Goal: Task Accomplishment & Management: Use online tool/utility

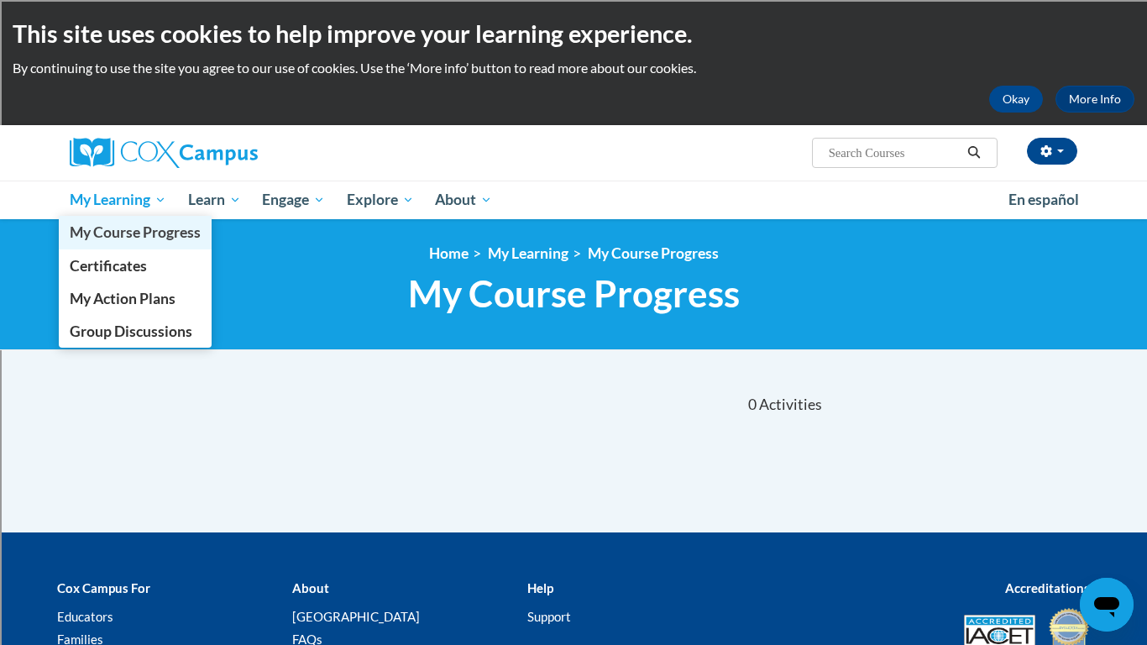
click at [134, 229] on span "My Course Progress" at bounding box center [135, 232] width 131 height 18
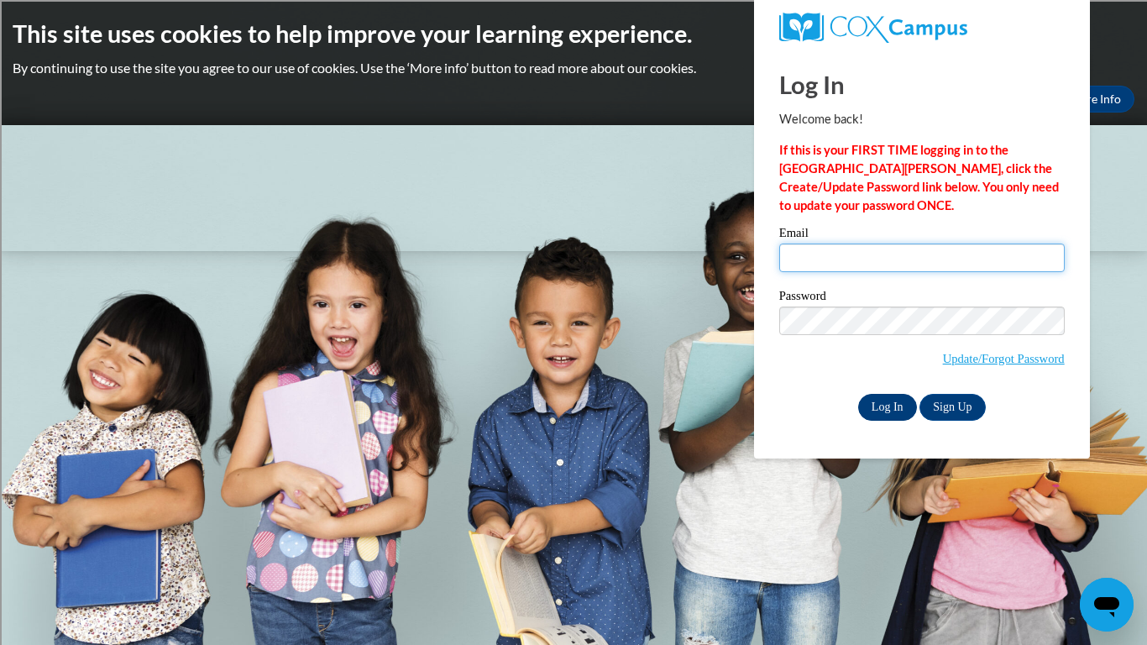
type input "melissa.dogans@rusd.org"
click at [904, 406] on input "Log In" at bounding box center [887, 407] width 59 height 27
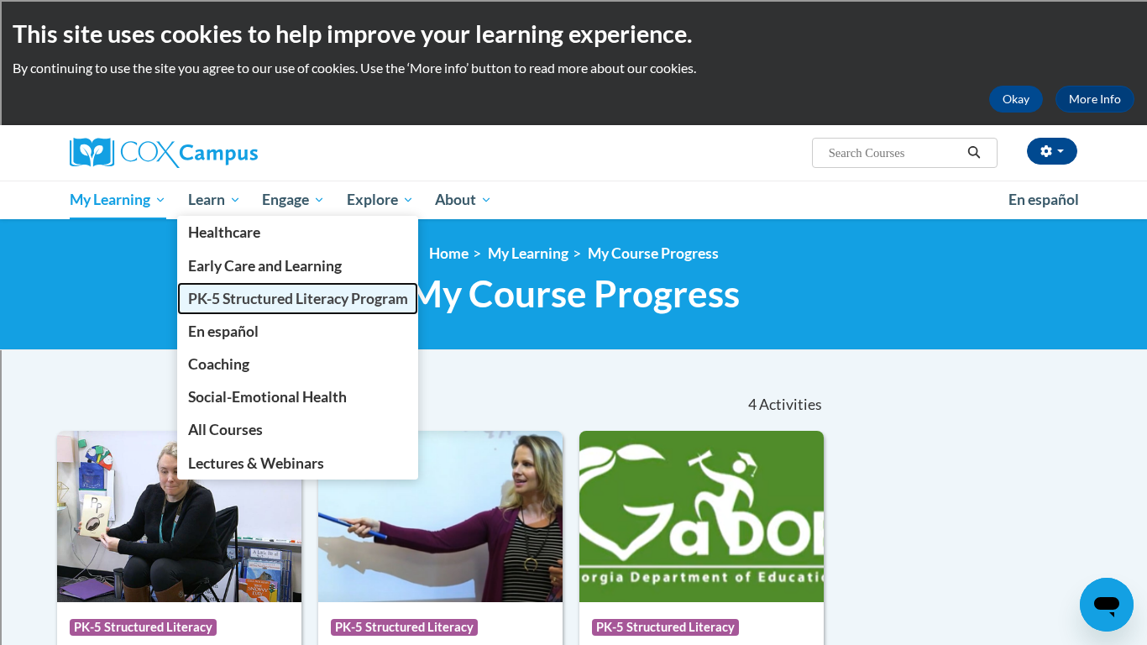
click at [228, 296] on span "PK-5 Structured Literacy Program" at bounding box center [298, 299] width 220 height 18
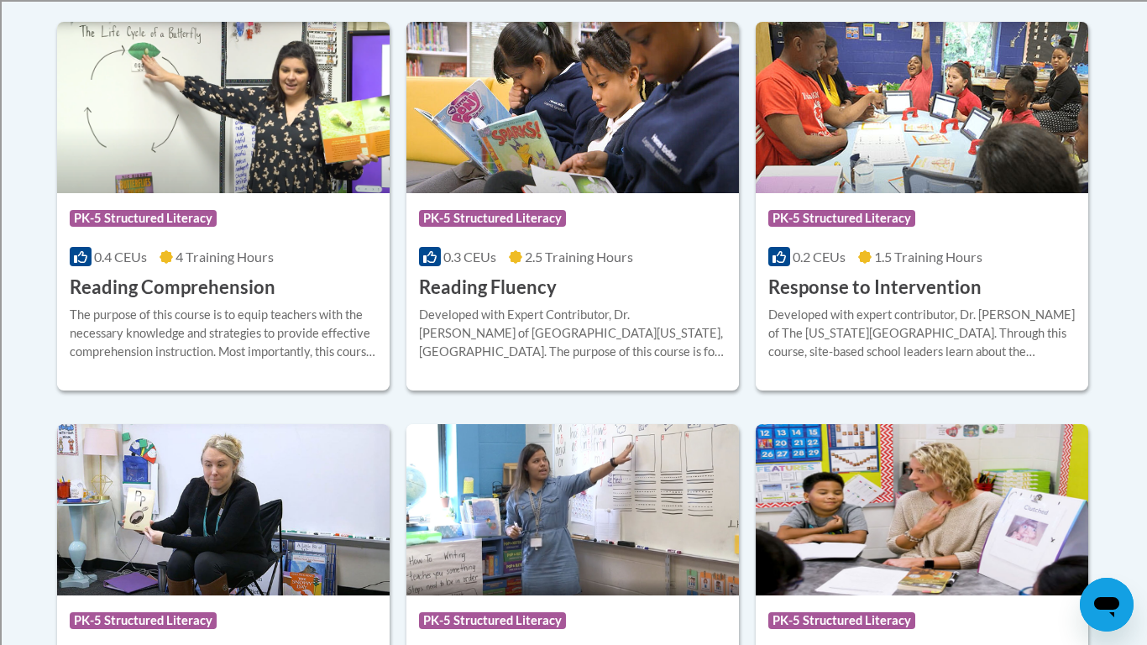
scroll to position [1612, 0]
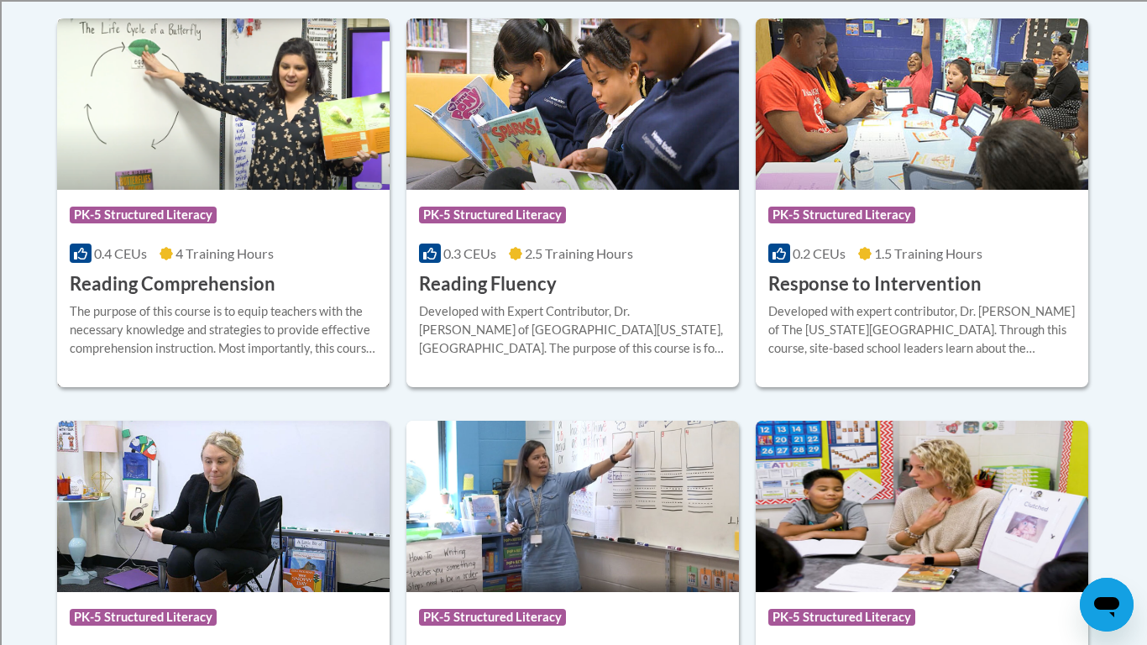
click at [227, 279] on h3 "Reading Comprehension" at bounding box center [173, 284] width 206 height 26
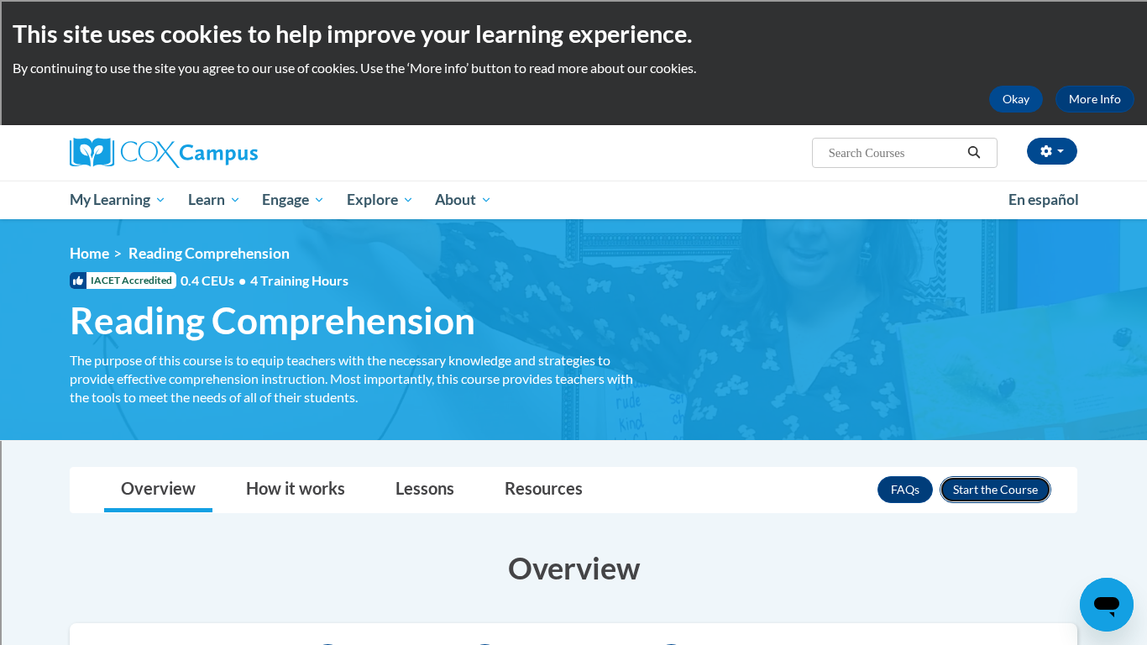
click at [979, 483] on button "Enroll" at bounding box center [996, 489] width 112 height 27
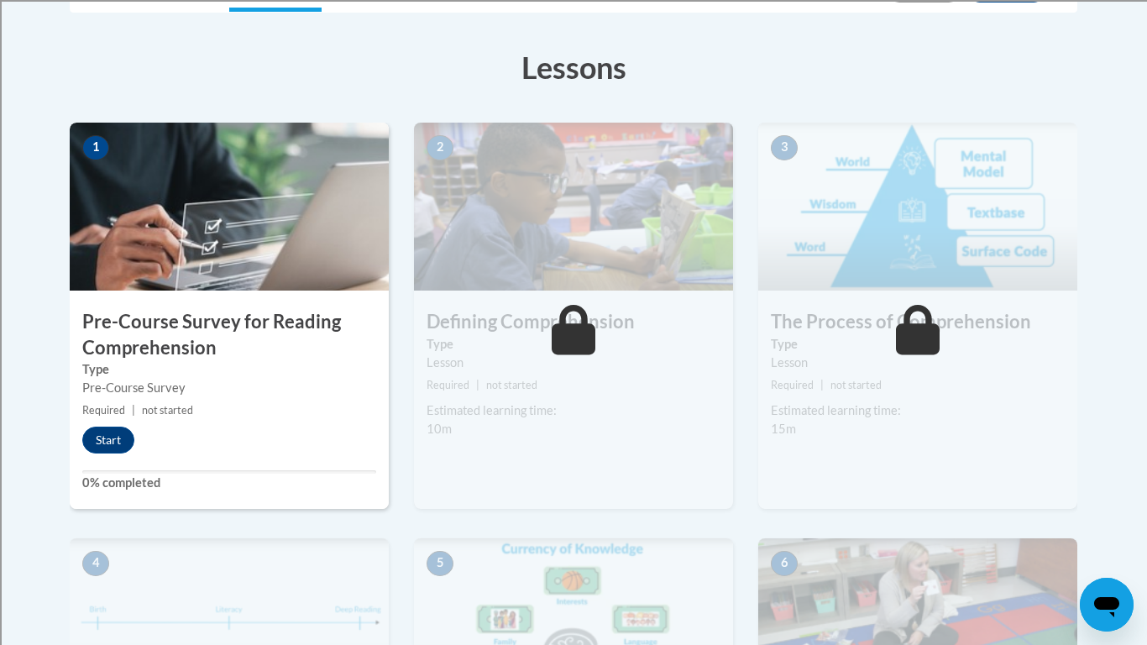
scroll to position [448, 0]
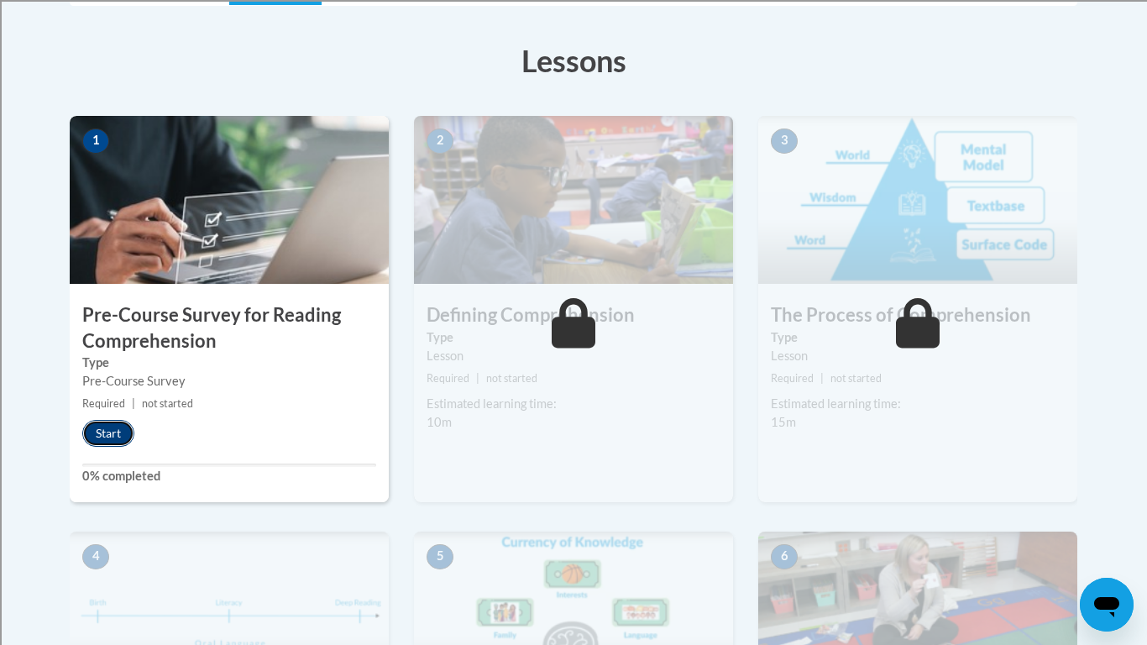
click at [106, 442] on button "Start" at bounding box center [108, 433] width 52 height 27
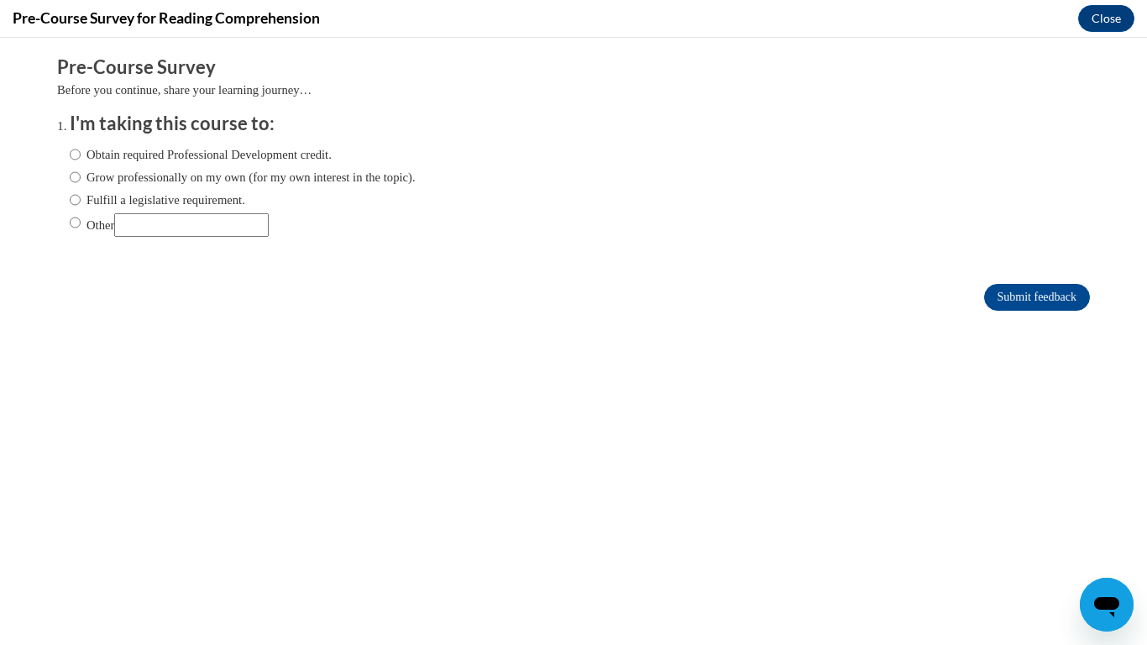
scroll to position [0, 0]
click at [71, 202] on input "Fulfill a legislative requirement." at bounding box center [75, 200] width 11 height 18
radio input "true"
click at [76, 223] on input "Other" at bounding box center [75, 222] width 11 height 18
radio input "true"
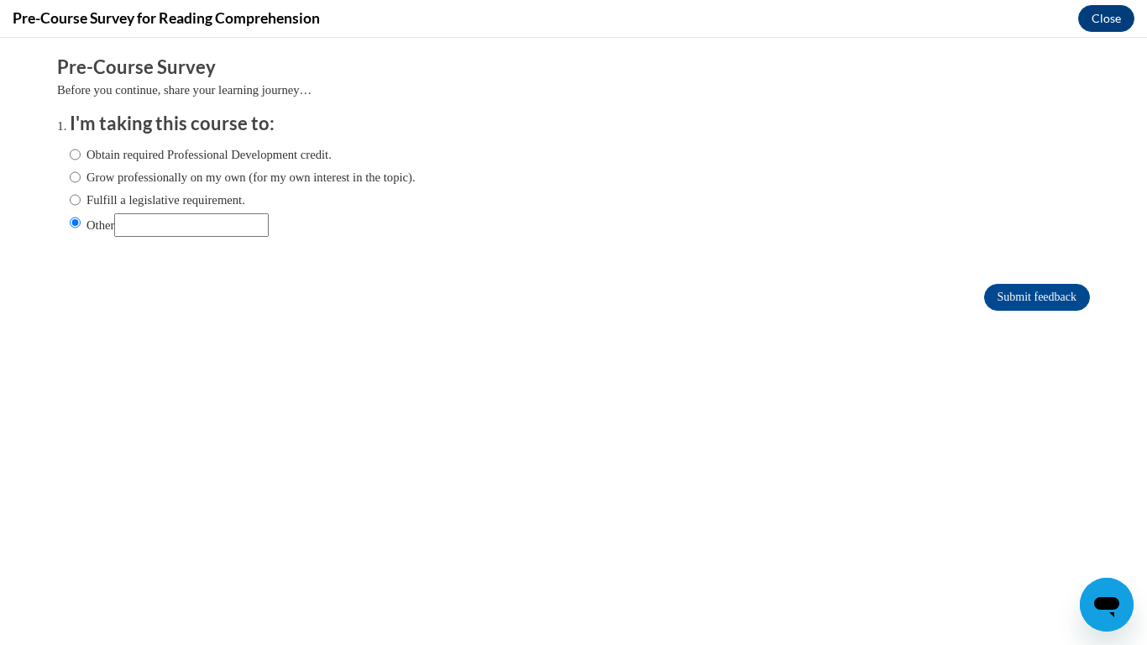
click at [144, 228] on input "Other" at bounding box center [191, 225] width 155 height 24
type input "both requirement and P"
click at [75, 198] on input "Fulfill a legislative requirement." at bounding box center [75, 200] width 11 height 18
radio input "true"
drag, startPoint x: 266, startPoint y: 225, endPoint x: 109, endPoint y: 214, distance: 157.4
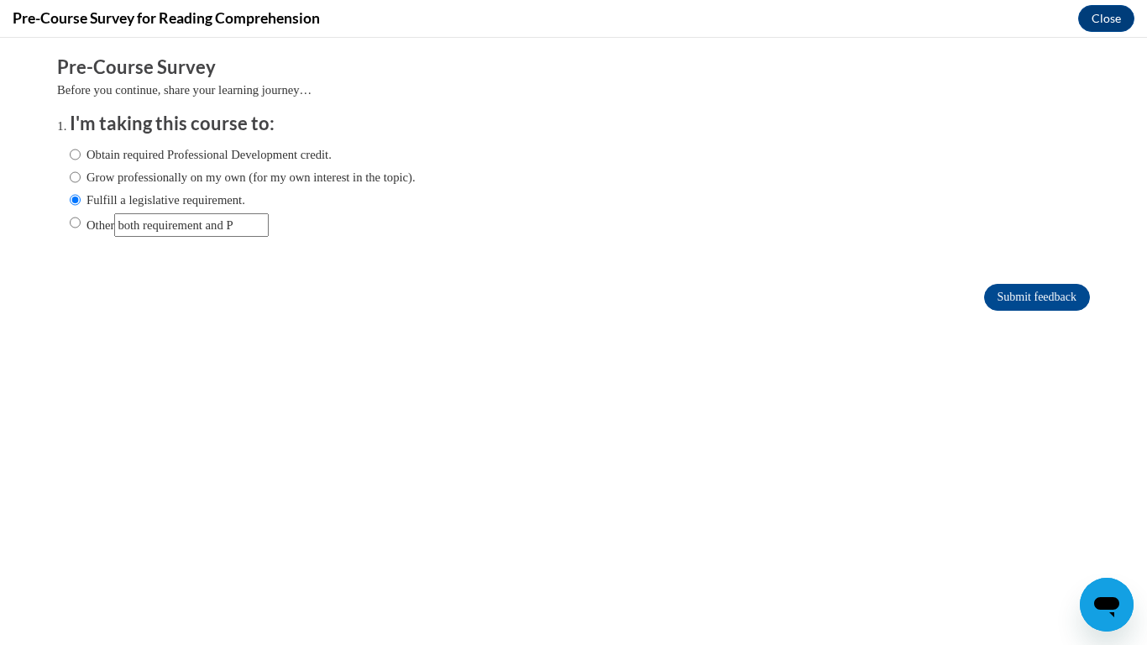
click at [109, 214] on label "Other" at bounding box center [169, 225] width 199 height 24
type input "Professional and requirement"
click at [72, 225] on input "Other" at bounding box center [75, 222] width 11 height 18
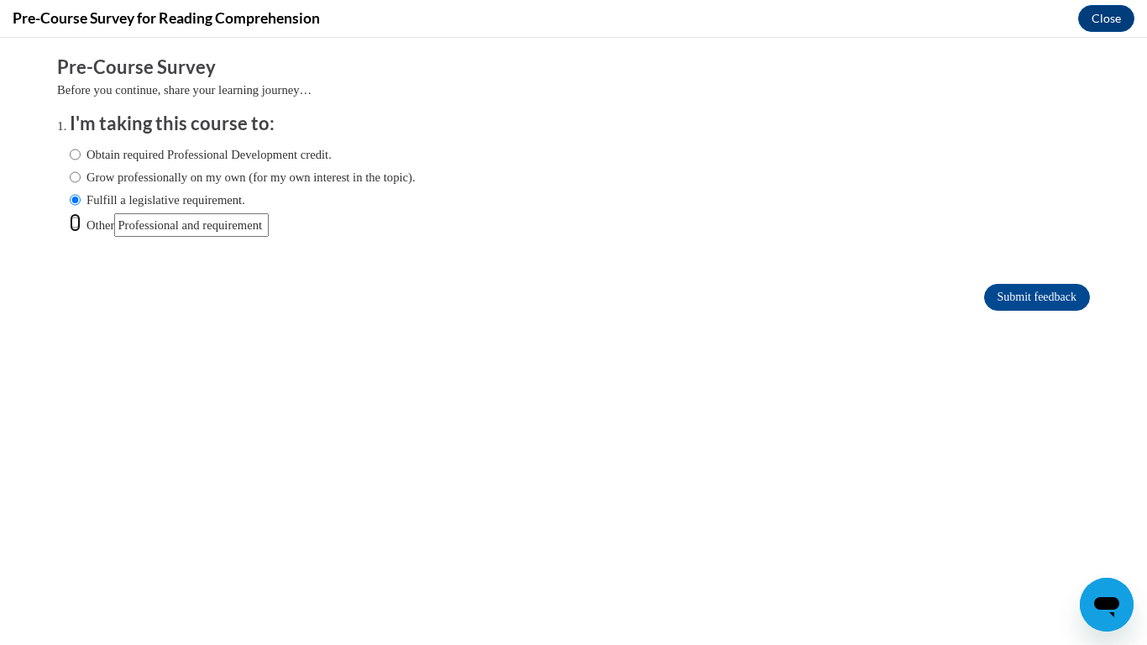
radio input "true"
click at [1009, 290] on input "Submit feedback" at bounding box center [1037, 297] width 106 height 27
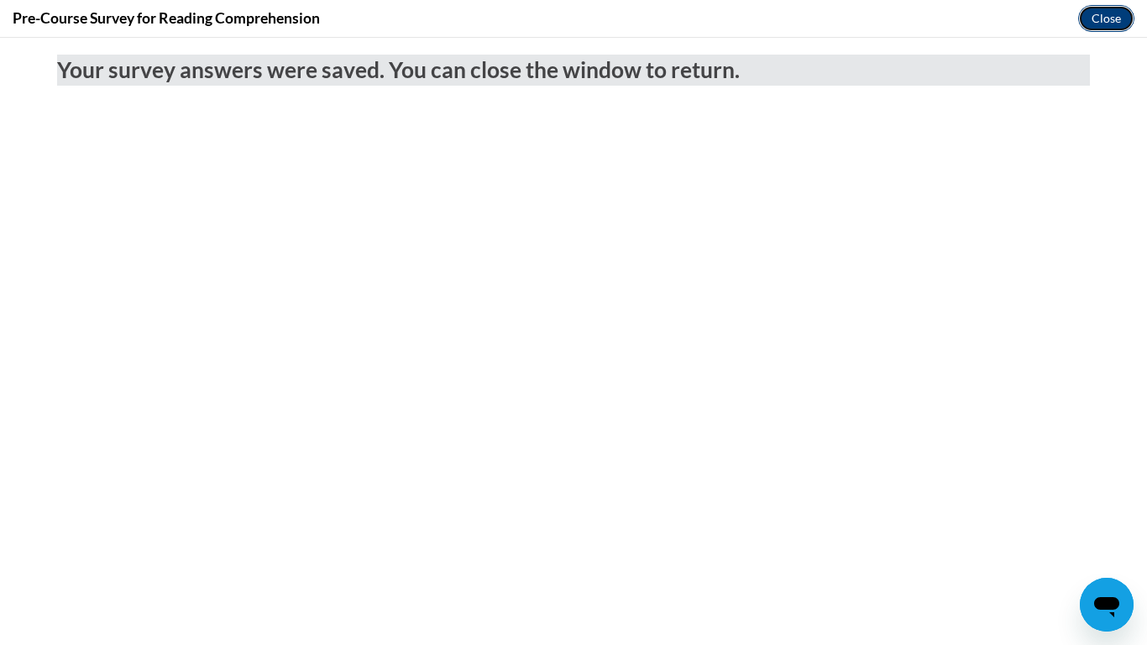
click at [1108, 8] on button "Close" at bounding box center [1106, 18] width 56 height 27
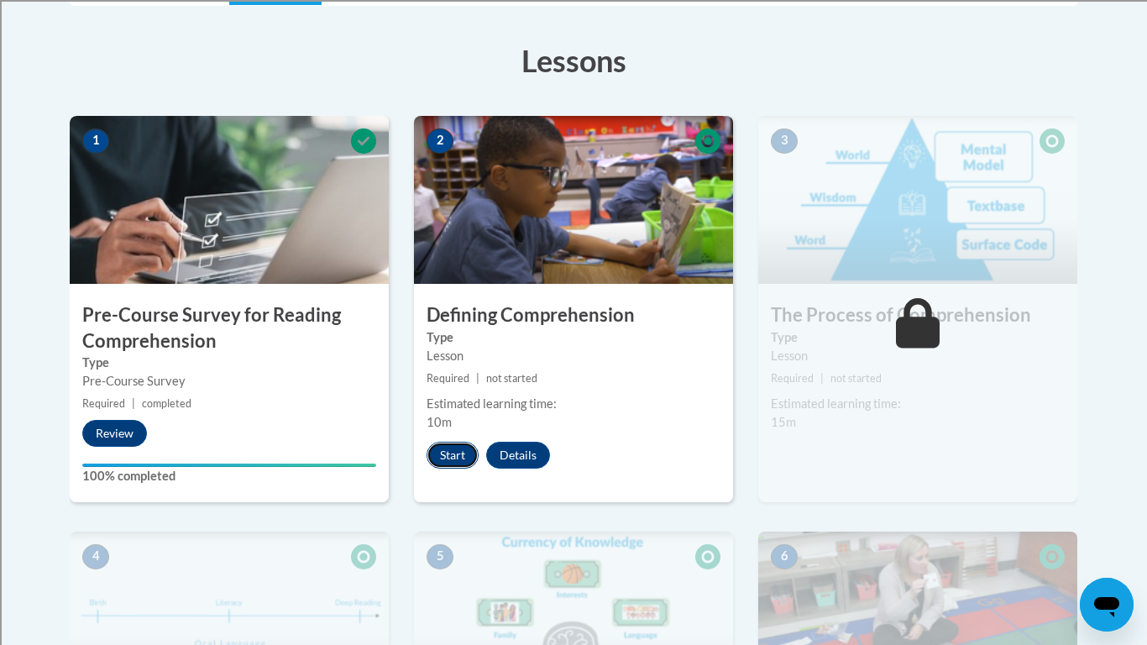
click at [450, 459] on button "Start" at bounding box center [453, 455] width 52 height 27
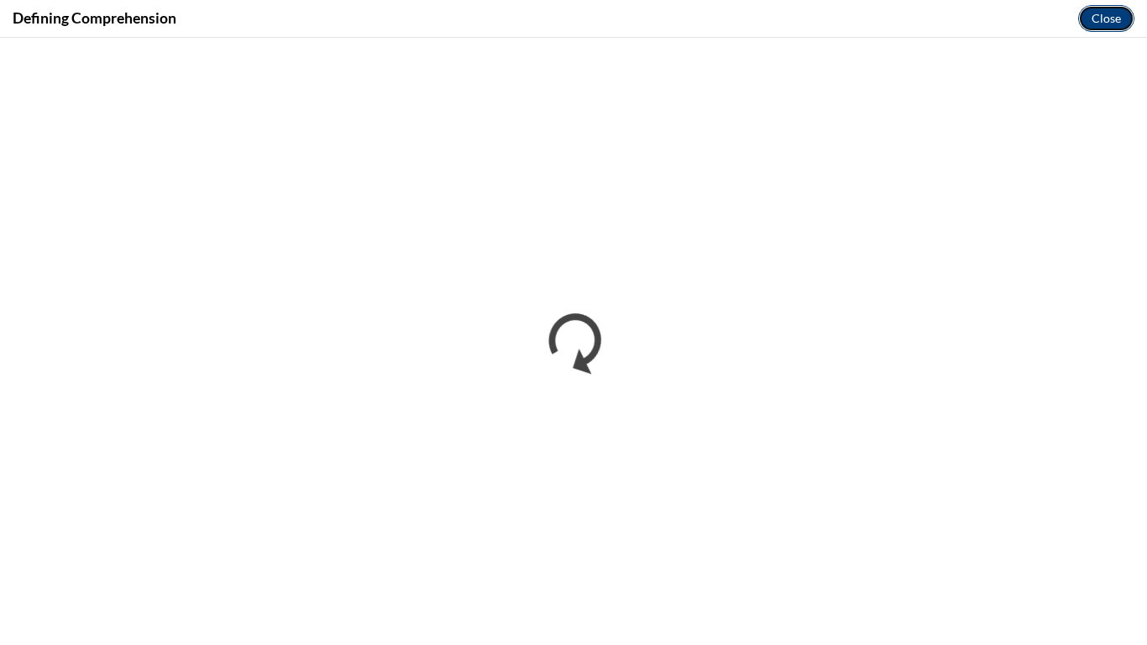
click at [1097, 13] on button "Close" at bounding box center [1106, 18] width 56 height 27
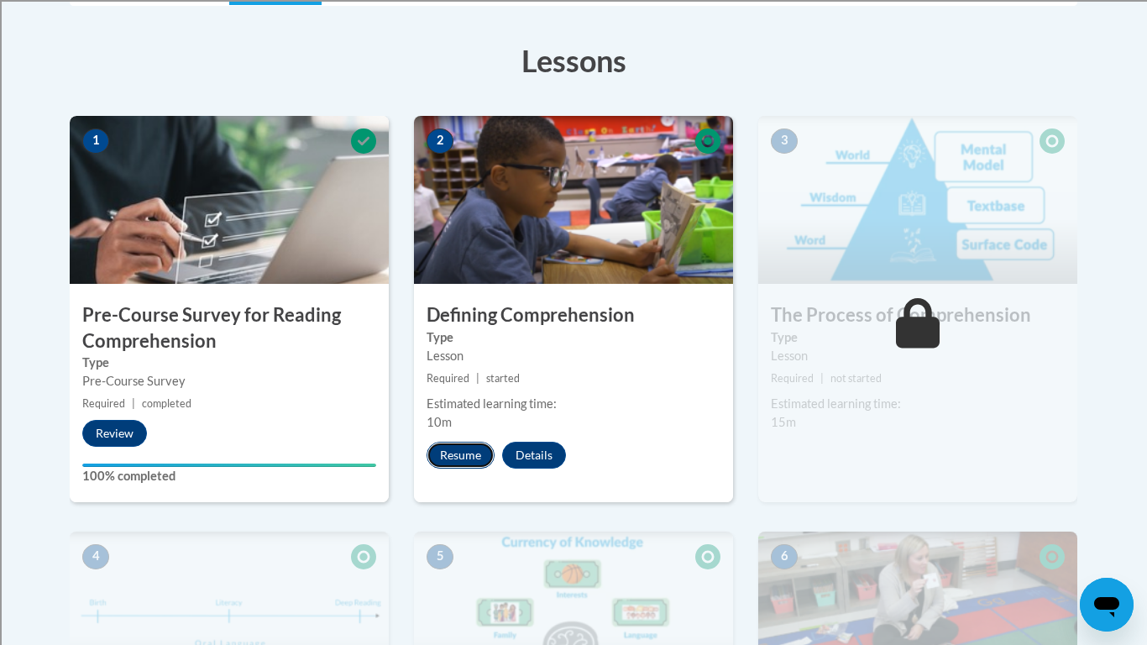
click at [455, 464] on button "Resume" at bounding box center [461, 455] width 68 height 27
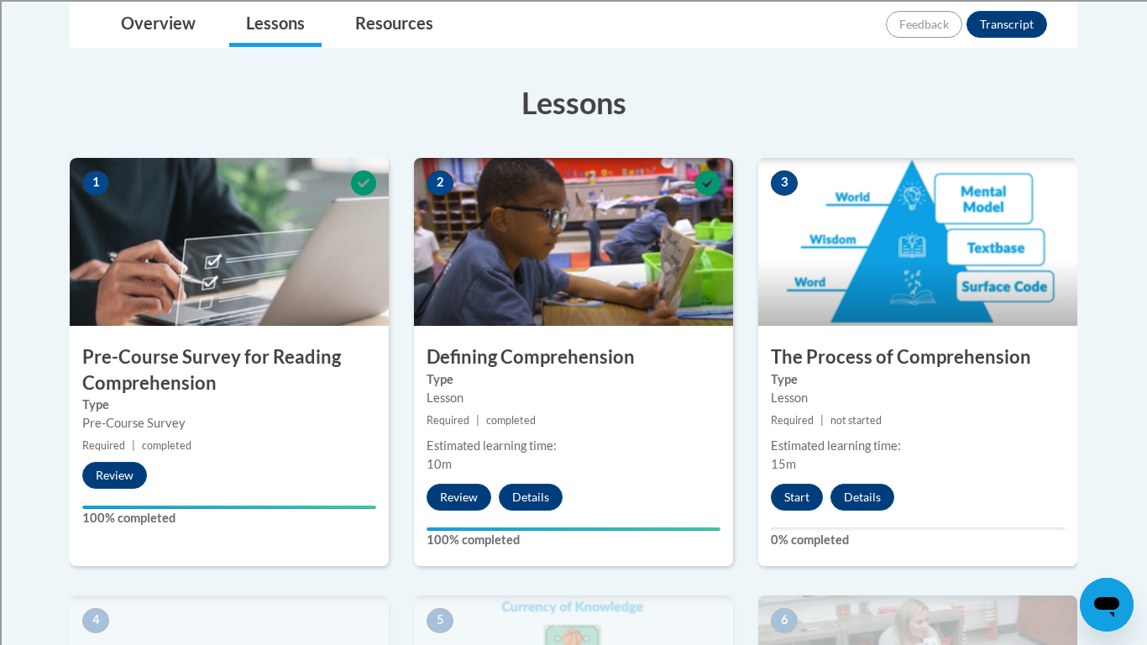
scroll to position [427, 0]
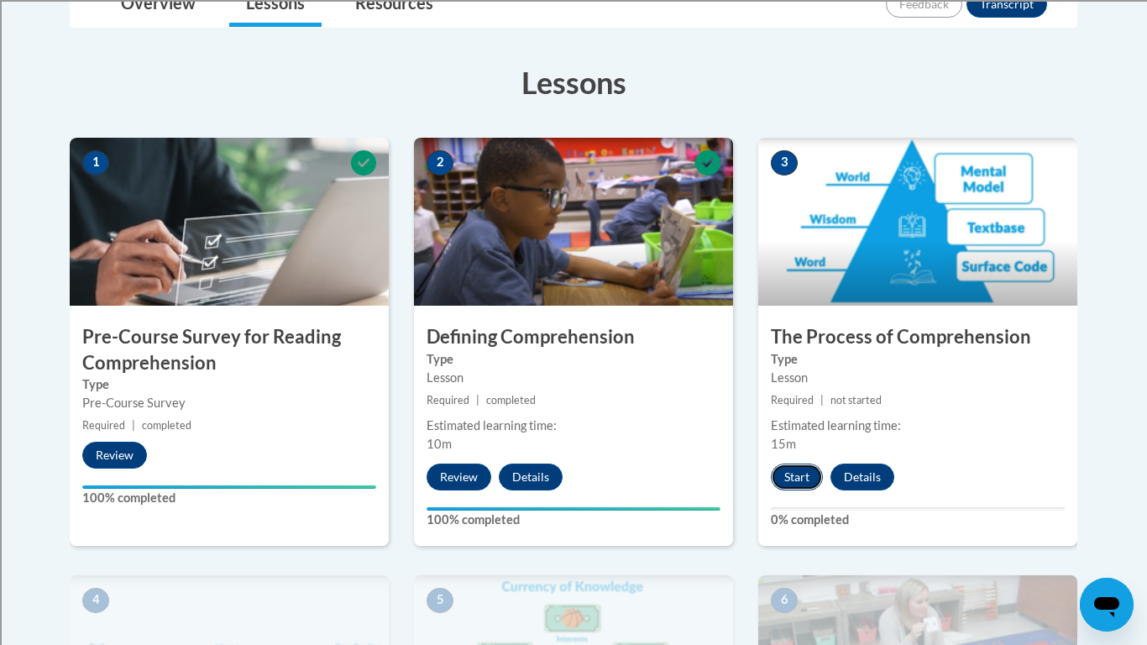
click at [792, 483] on button "Start" at bounding box center [797, 477] width 52 height 27
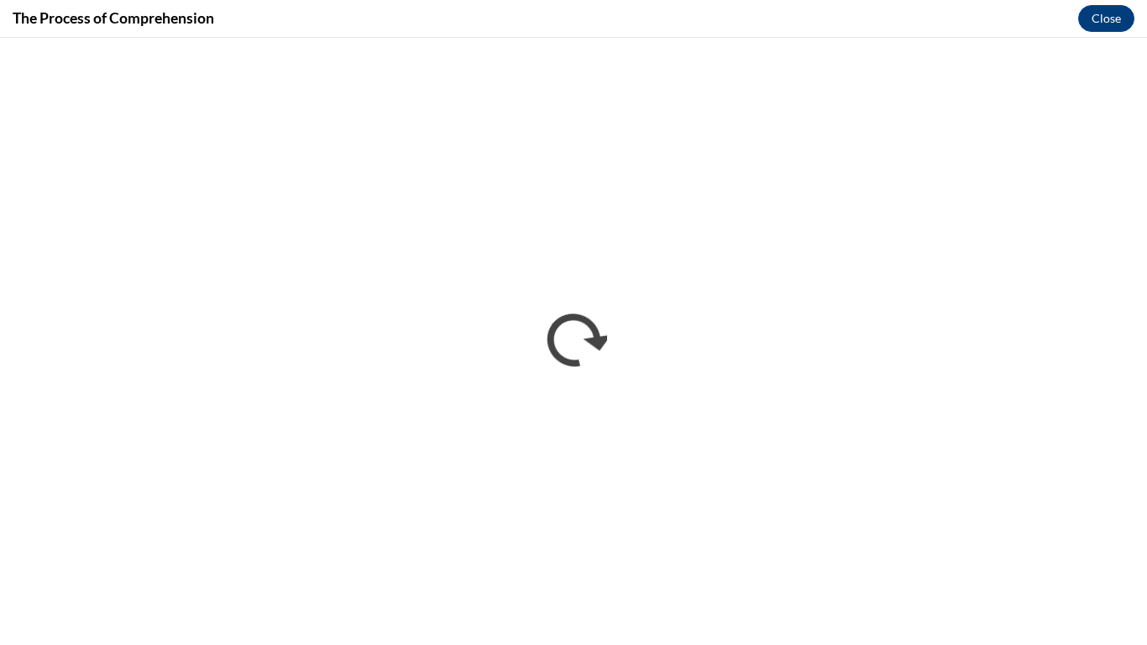
scroll to position [0, 0]
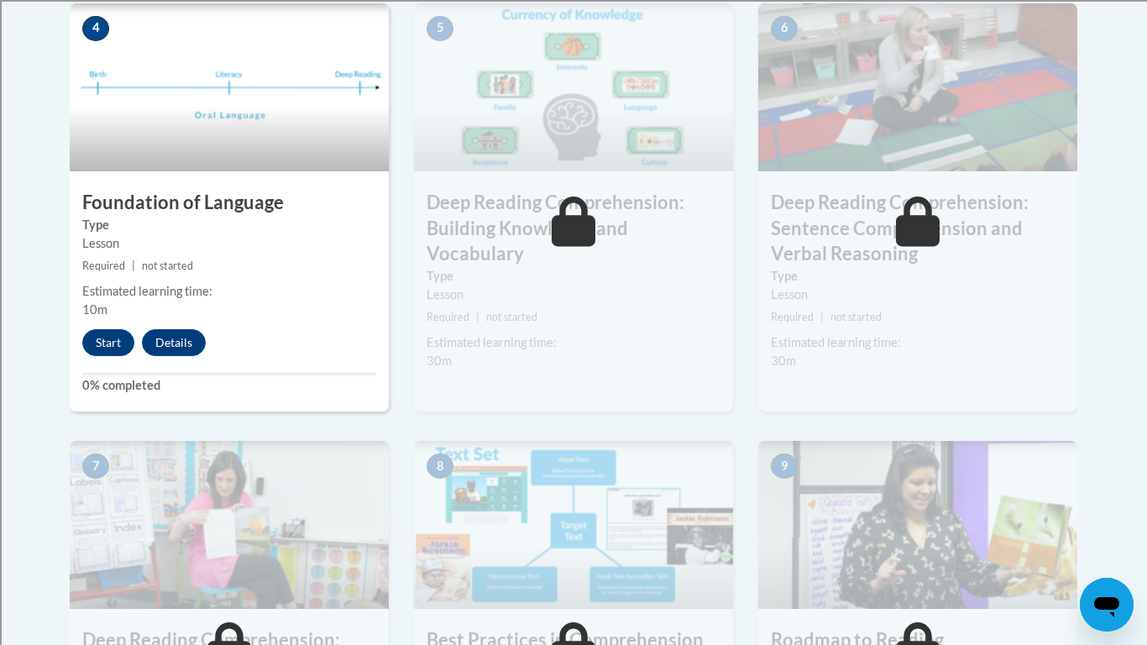
scroll to position [978, 0]
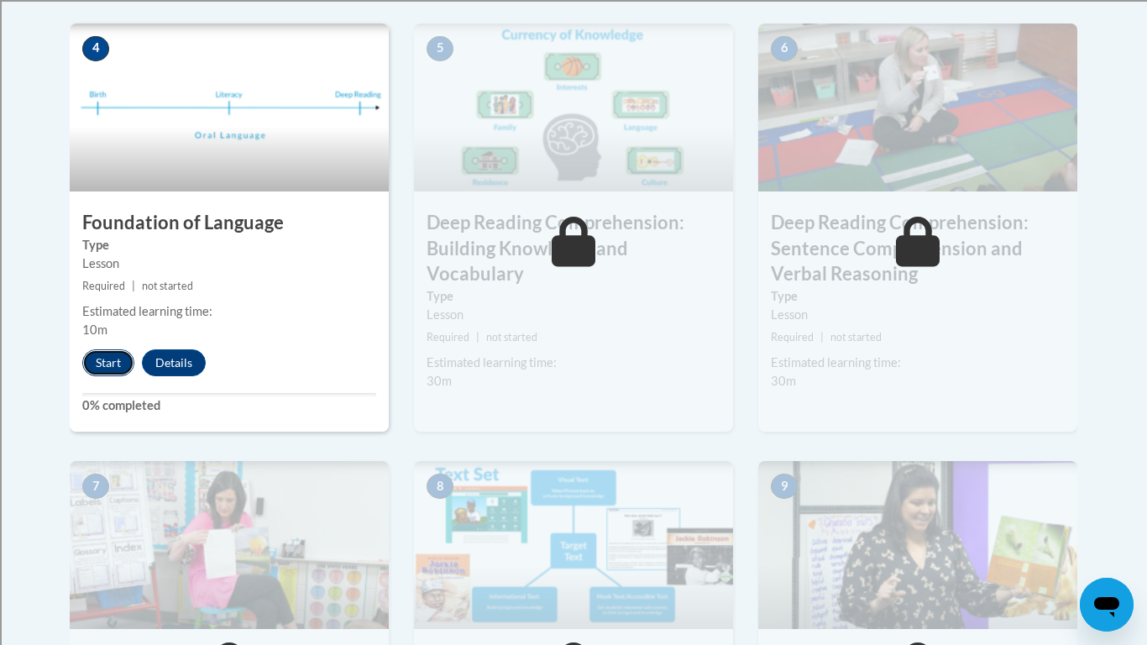
click at [97, 375] on button "Start" at bounding box center [108, 362] width 52 height 27
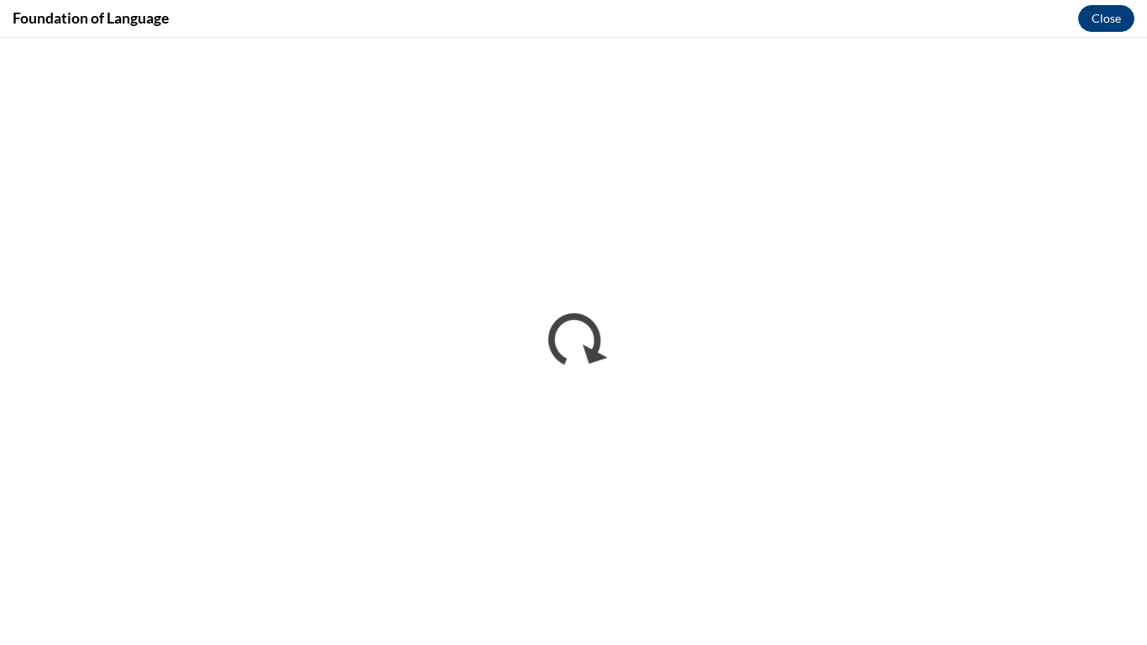
scroll to position [0, 0]
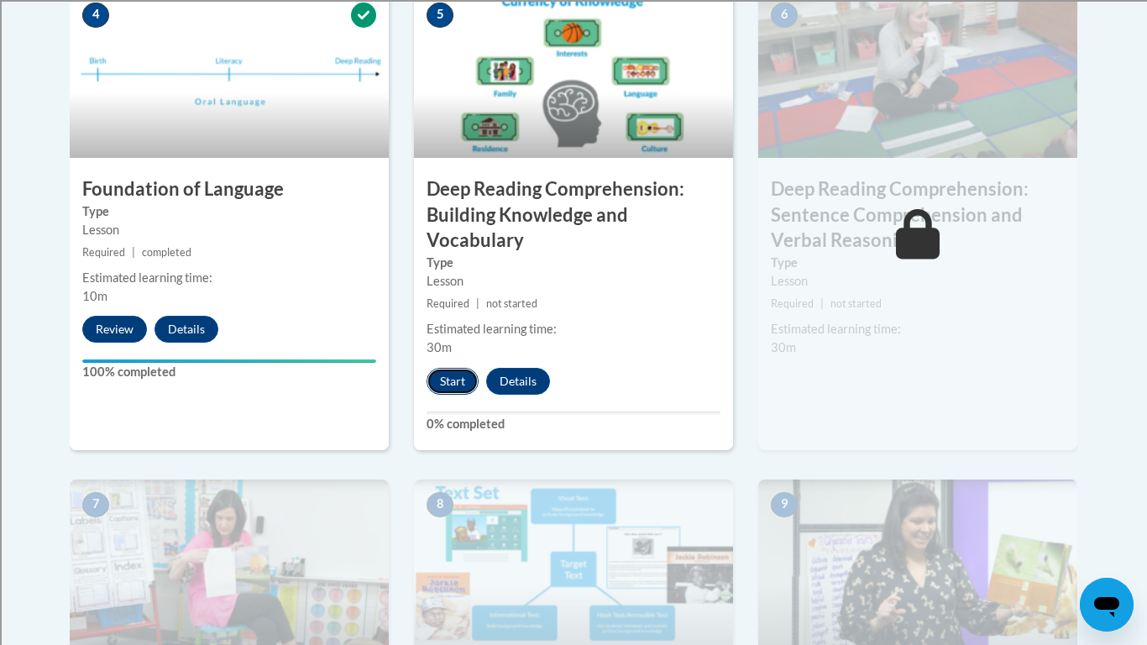
click at [459, 380] on button "Start" at bounding box center [453, 381] width 52 height 27
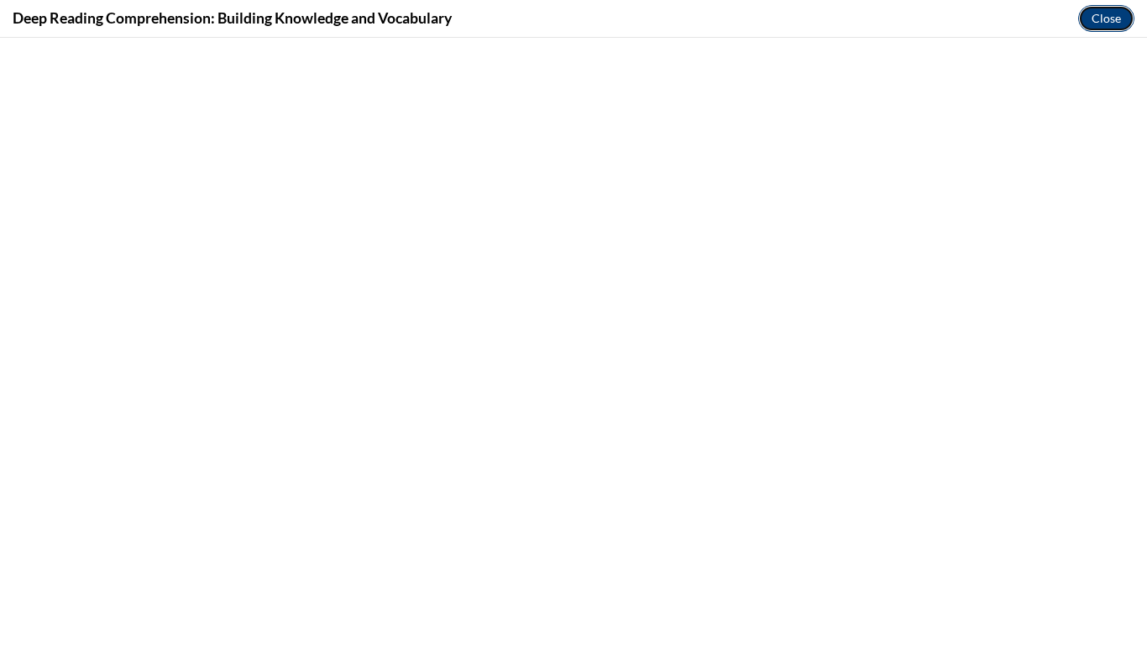
click at [1118, 11] on button "Close" at bounding box center [1106, 18] width 56 height 27
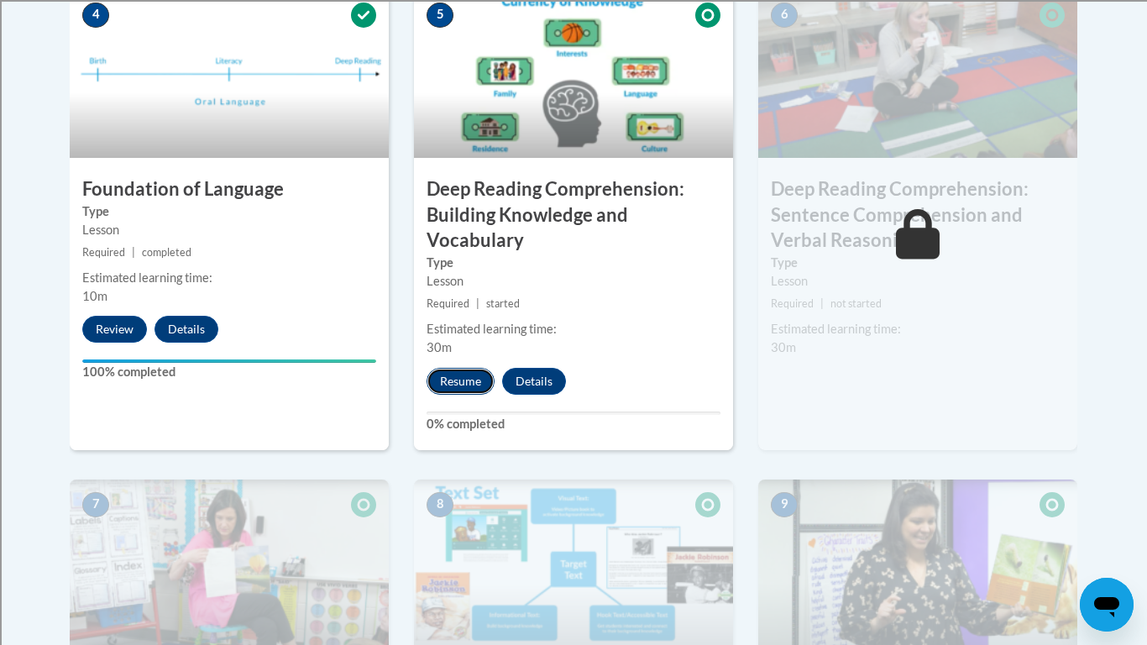
click at [455, 379] on button "Resume" at bounding box center [461, 381] width 68 height 27
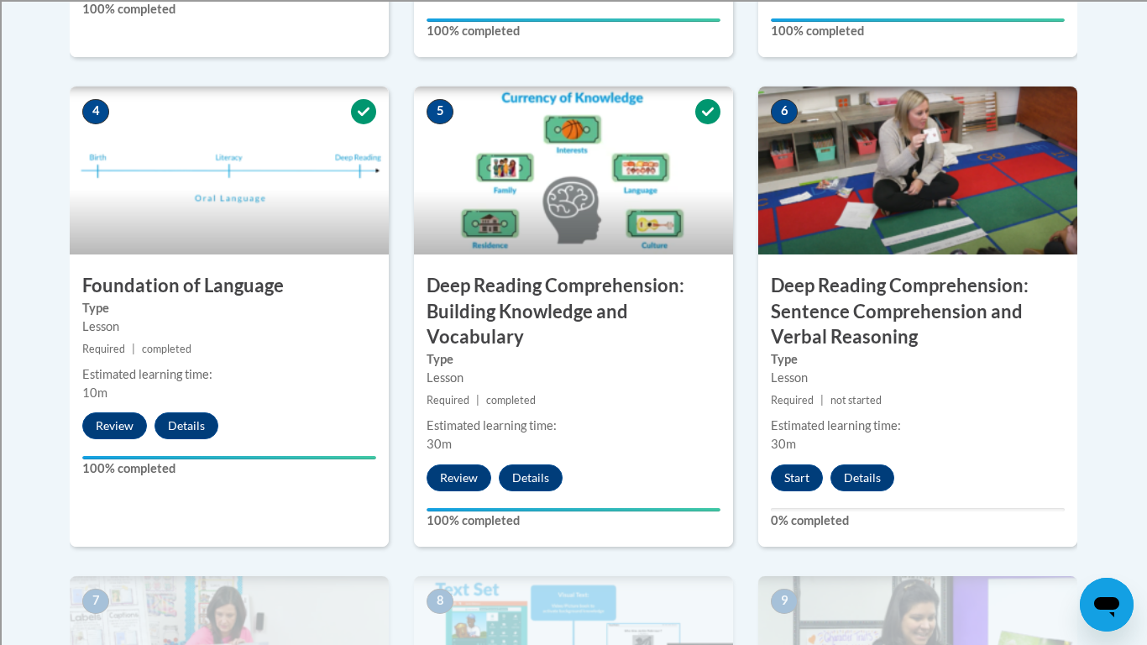
scroll to position [917, 0]
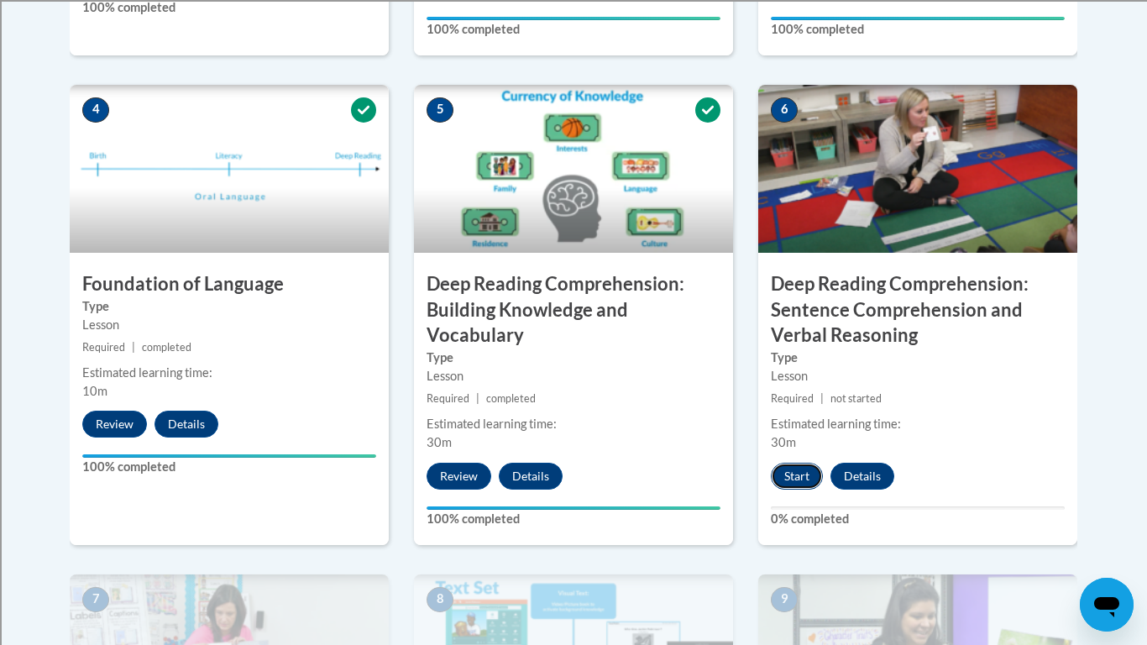
click at [794, 479] on button "Start" at bounding box center [797, 476] width 52 height 27
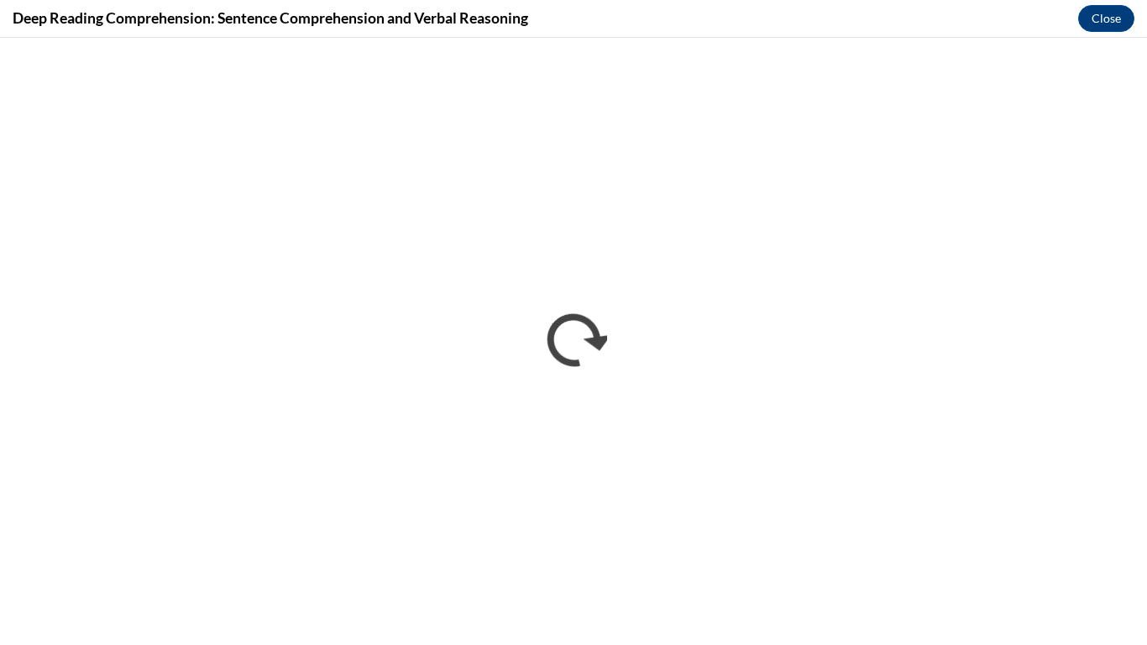
scroll to position [0, 0]
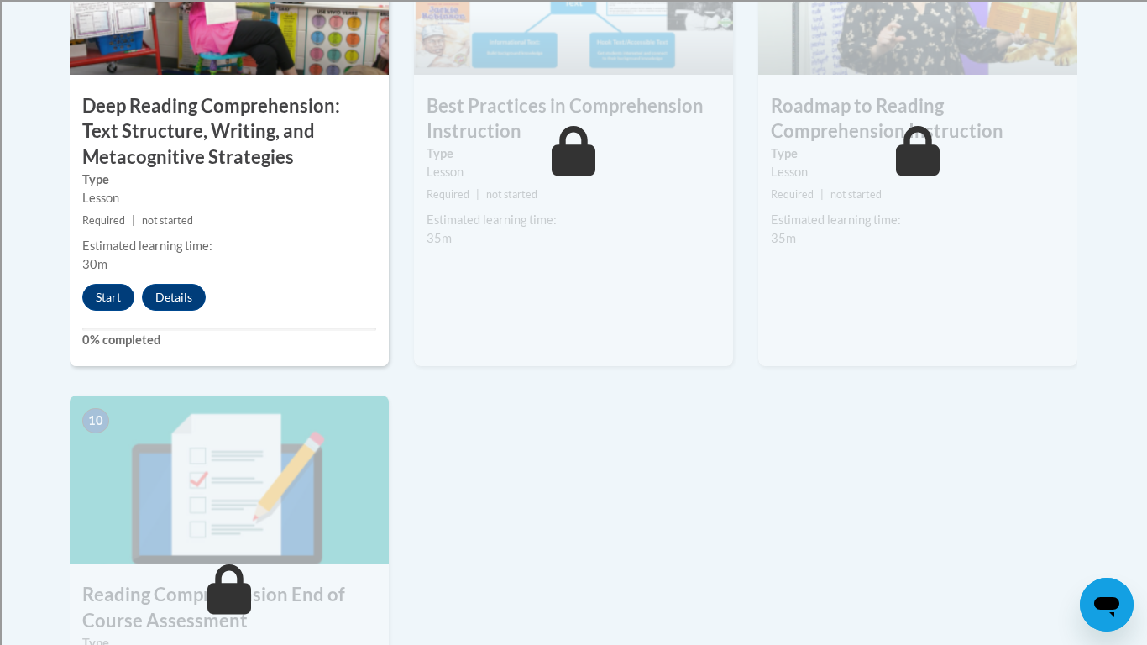
scroll to position [1586, 0]
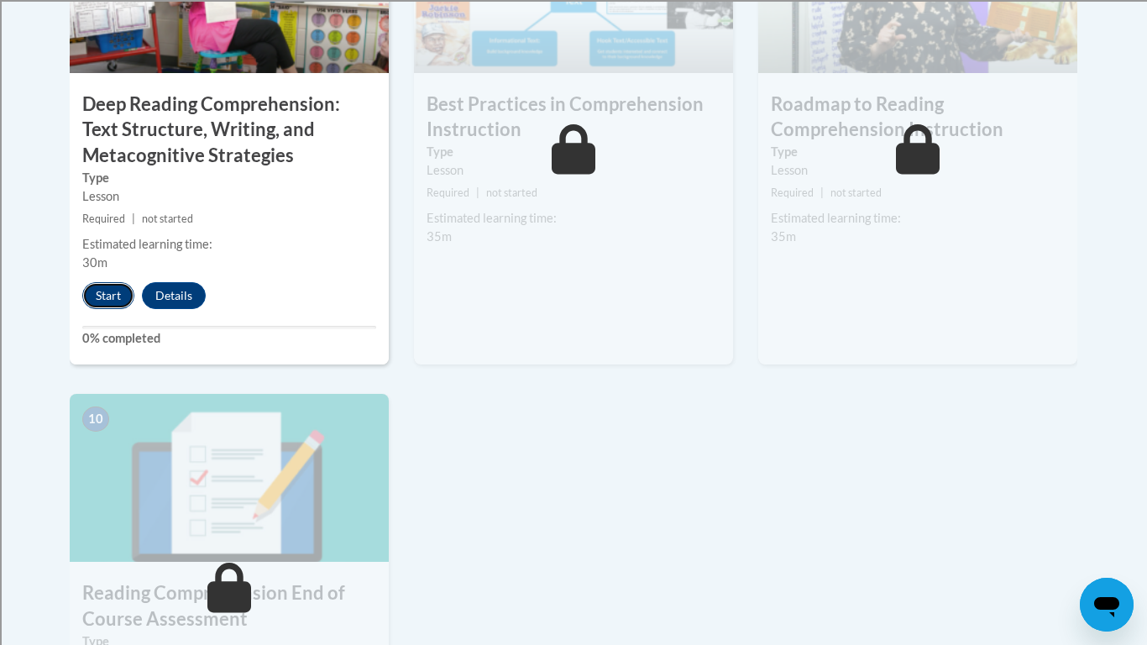
click at [113, 296] on button "Start" at bounding box center [108, 295] width 52 height 27
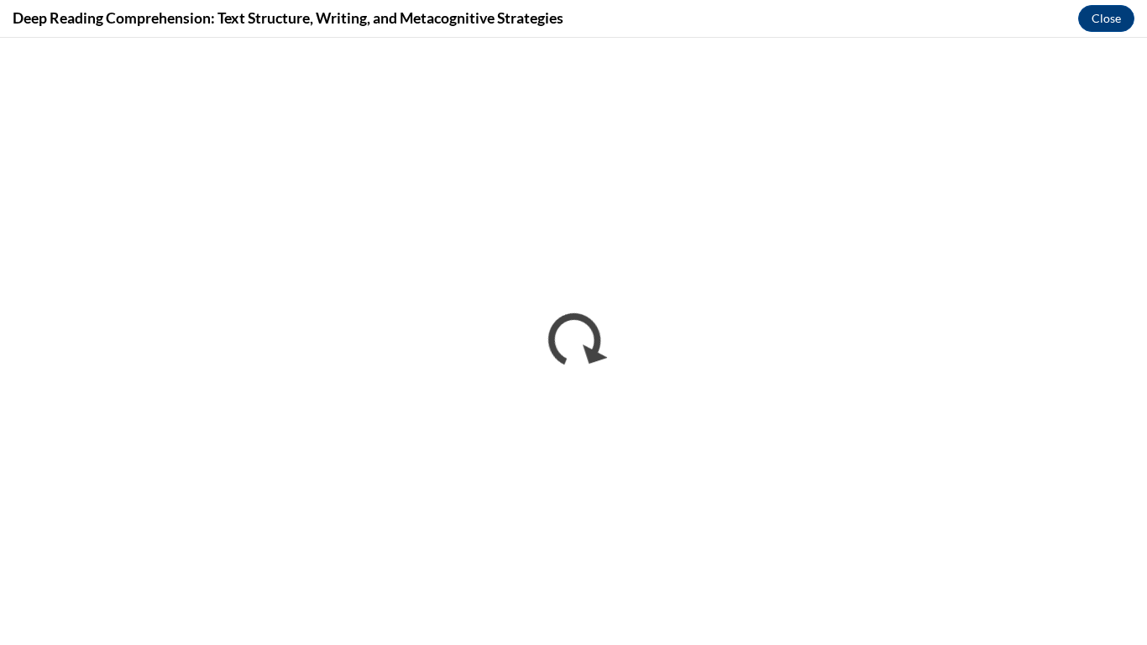
scroll to position [0, 0]
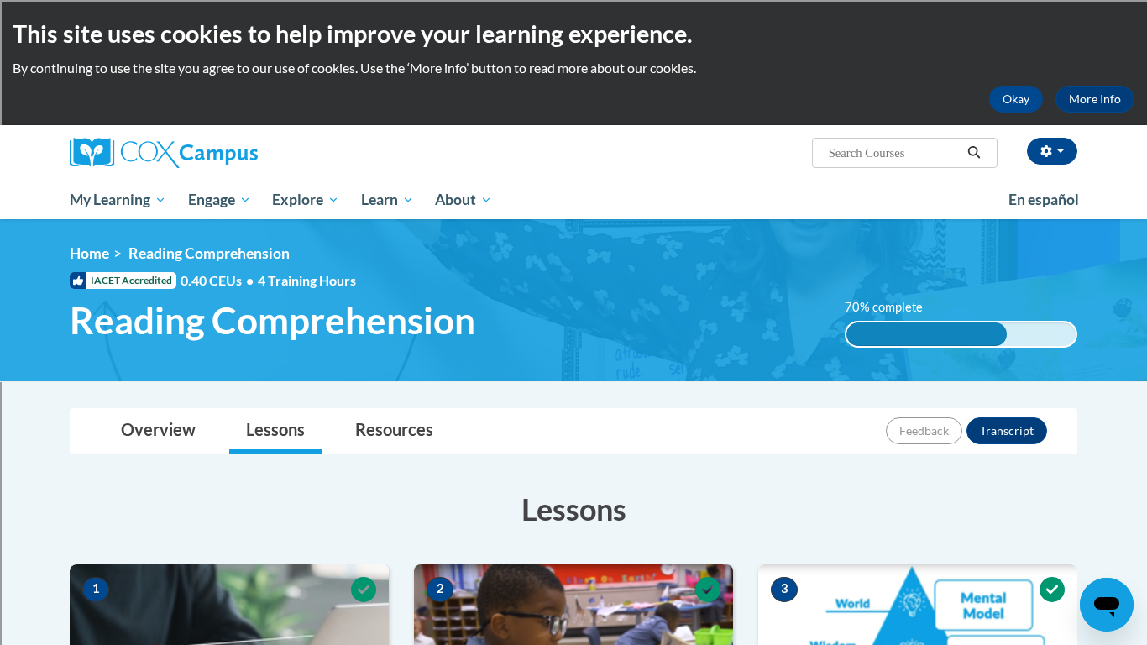
click at [670, 117] on div "This site uses cookies to help improve your learning experience. By continuing …" at bounding box center [573, 62] width 1147 height 125
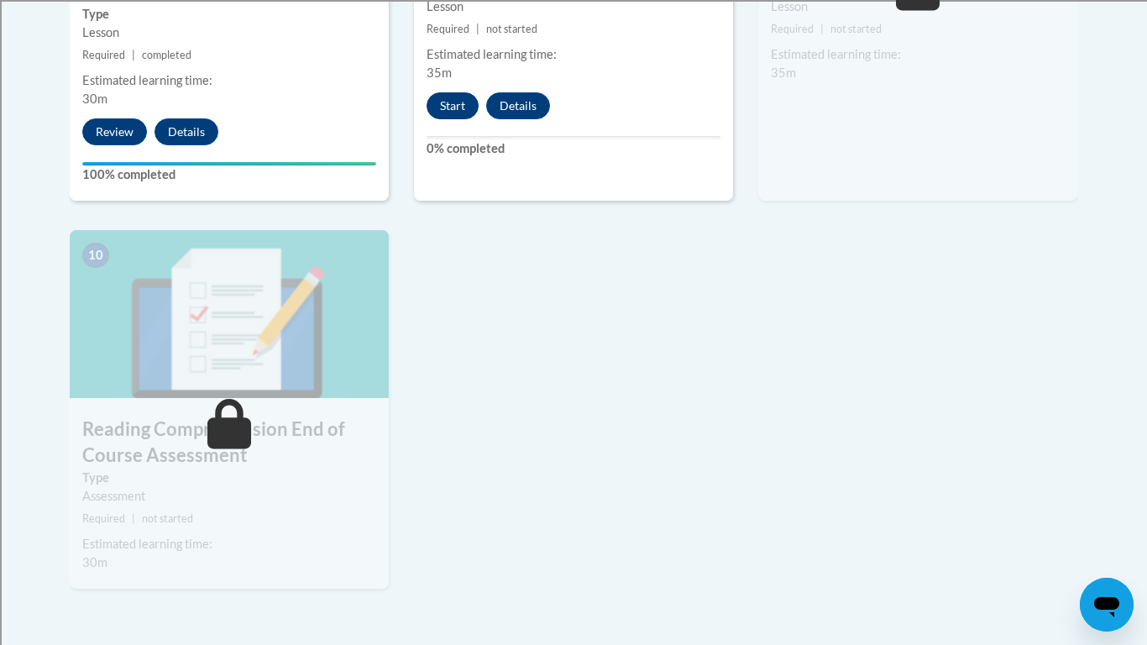
scroll to position [1763, 0]
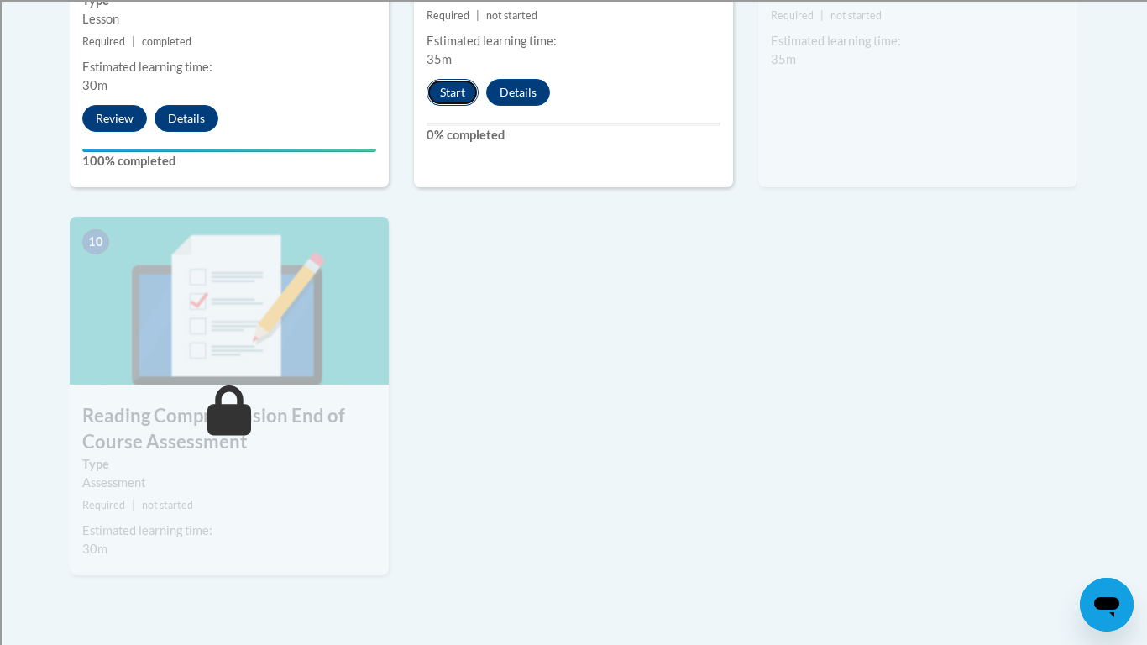
click at [461, 89] on button "Start" at bounding box center [453, 92] width 52 height 27
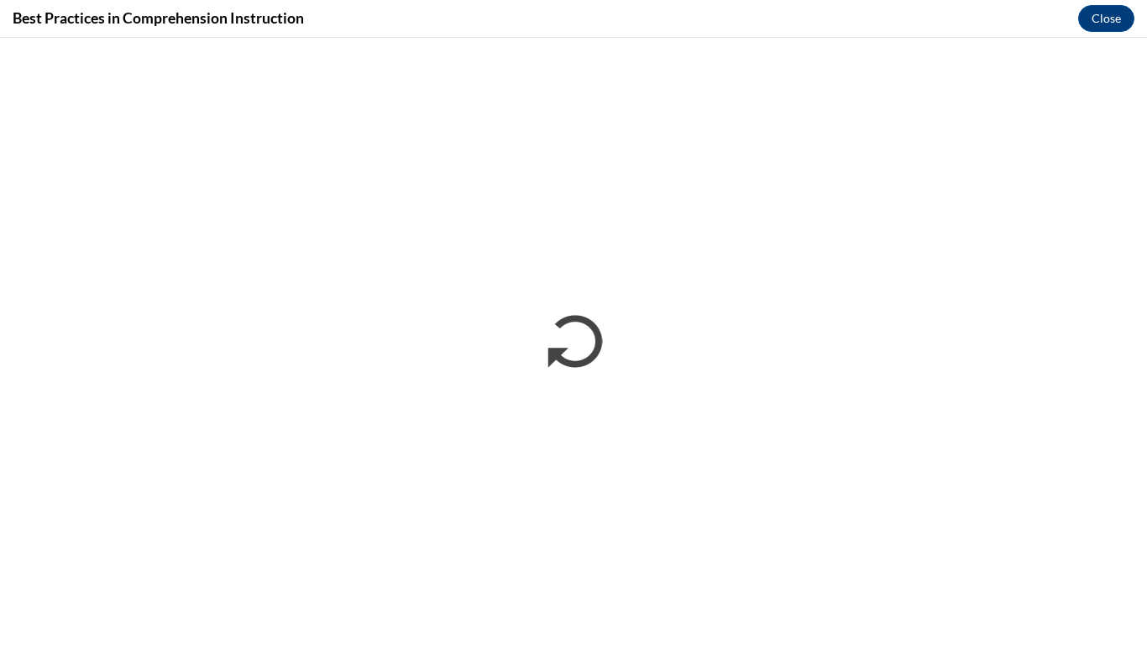
scroll to position [0, 0]
